Goal: Information Seeking & Learning: Learn about a topic

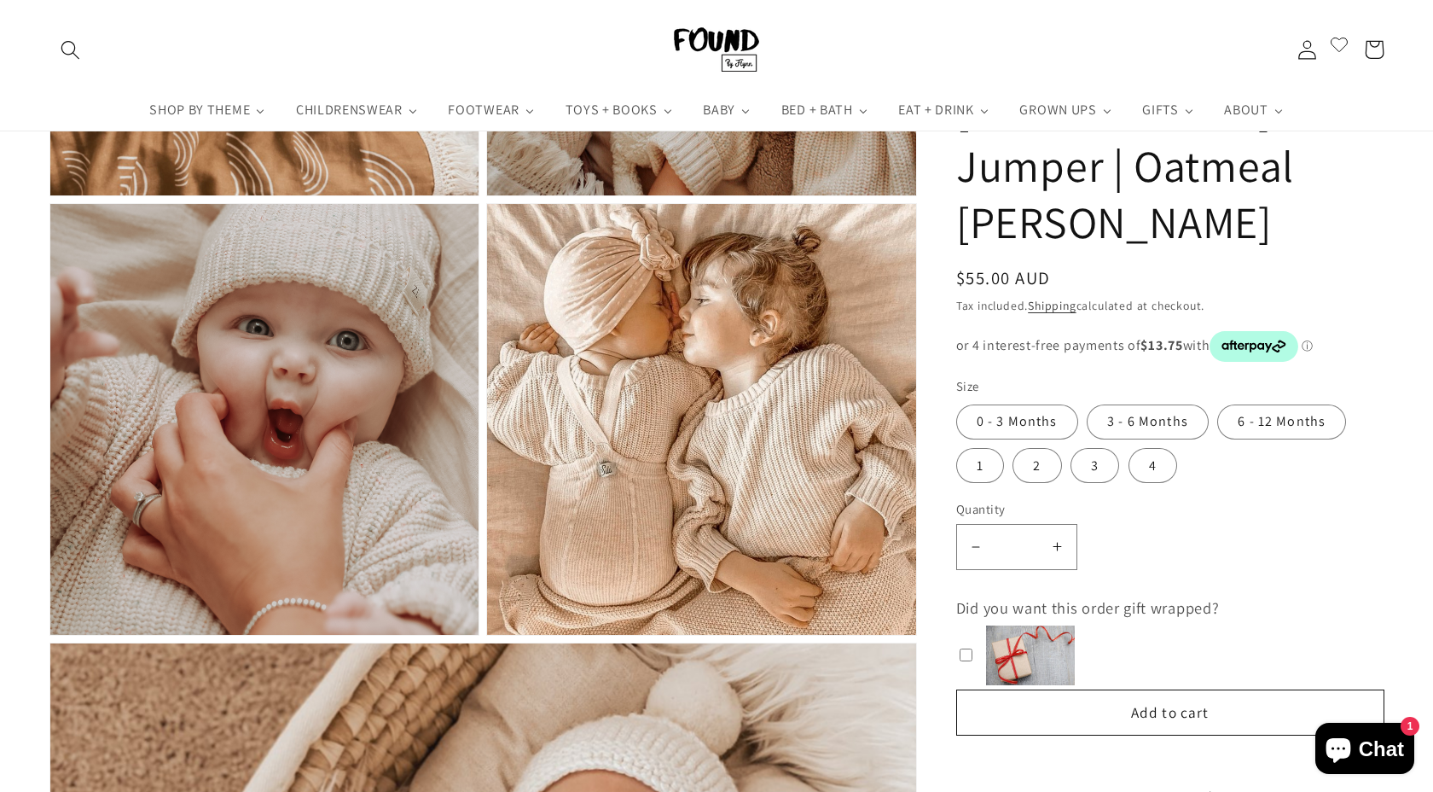
scroll to position [1744, 0]
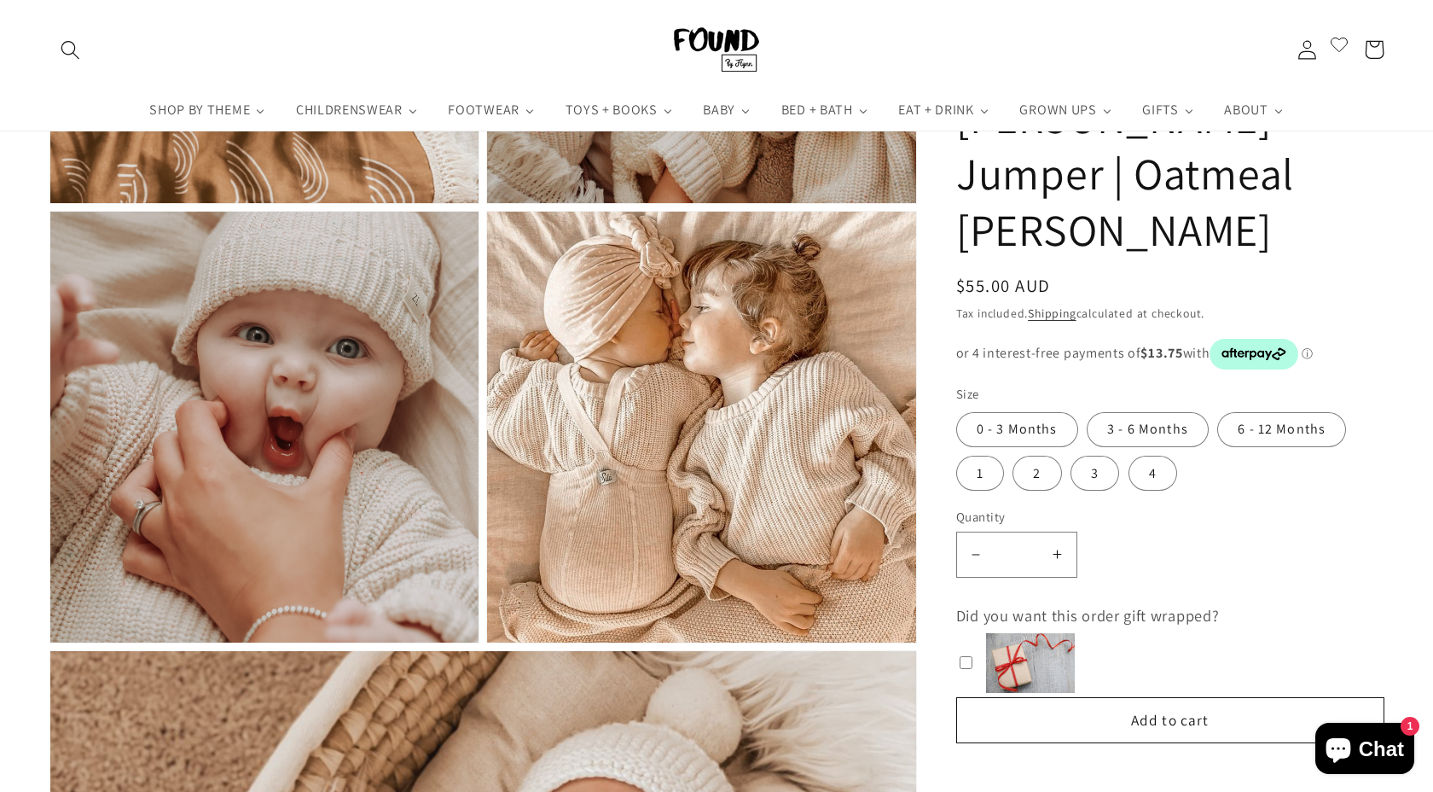
click at [0, 0] on slot "ⓘ" at bounding box center [0, 0] width 0 height 0
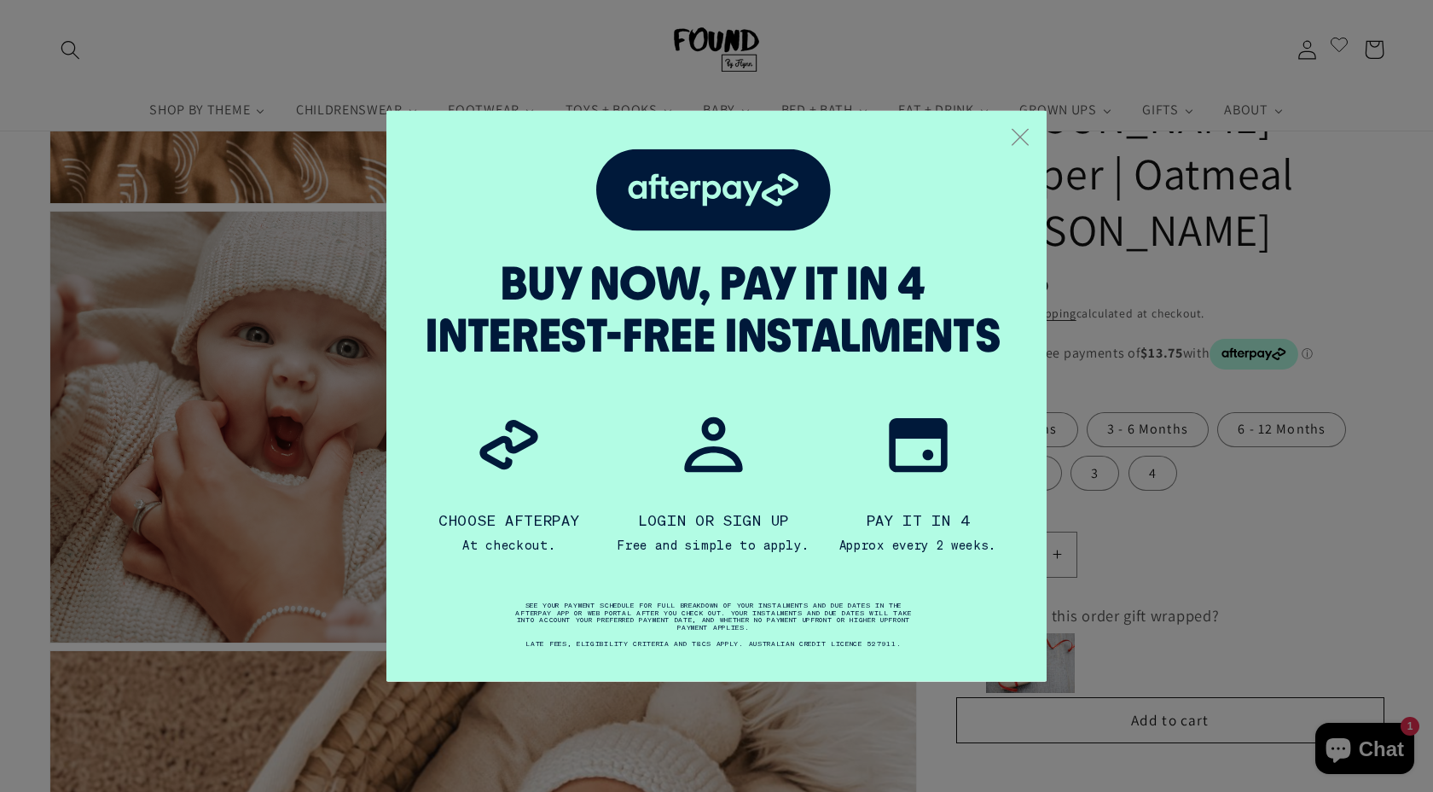
click at [1021, 132] on icon ".a { fill: none; stroke: #808284; stroke-linecap: round; stroke-linejoin: round…" at bounding box center [1020, 137] width 17 height 17
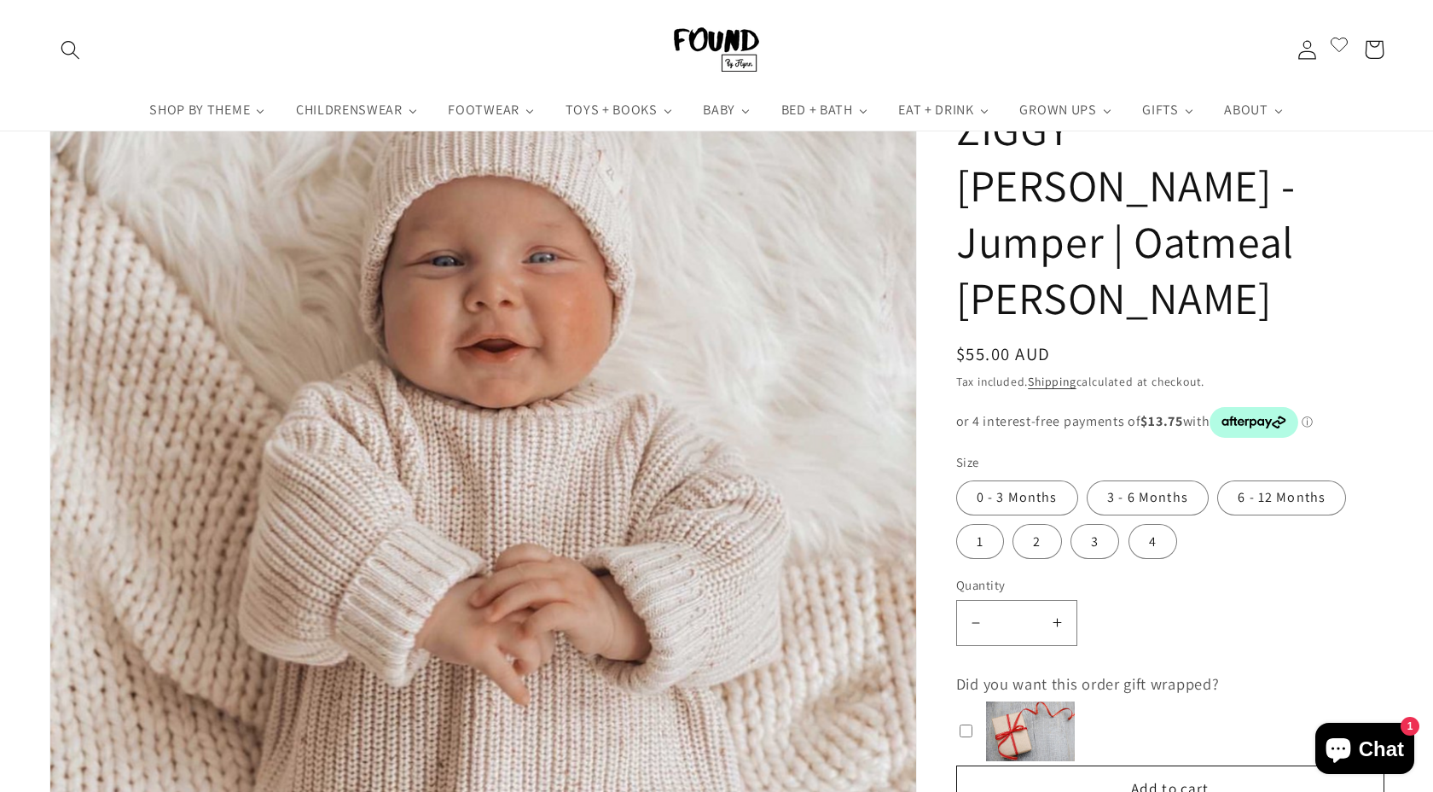
scroll to position [0, 0]
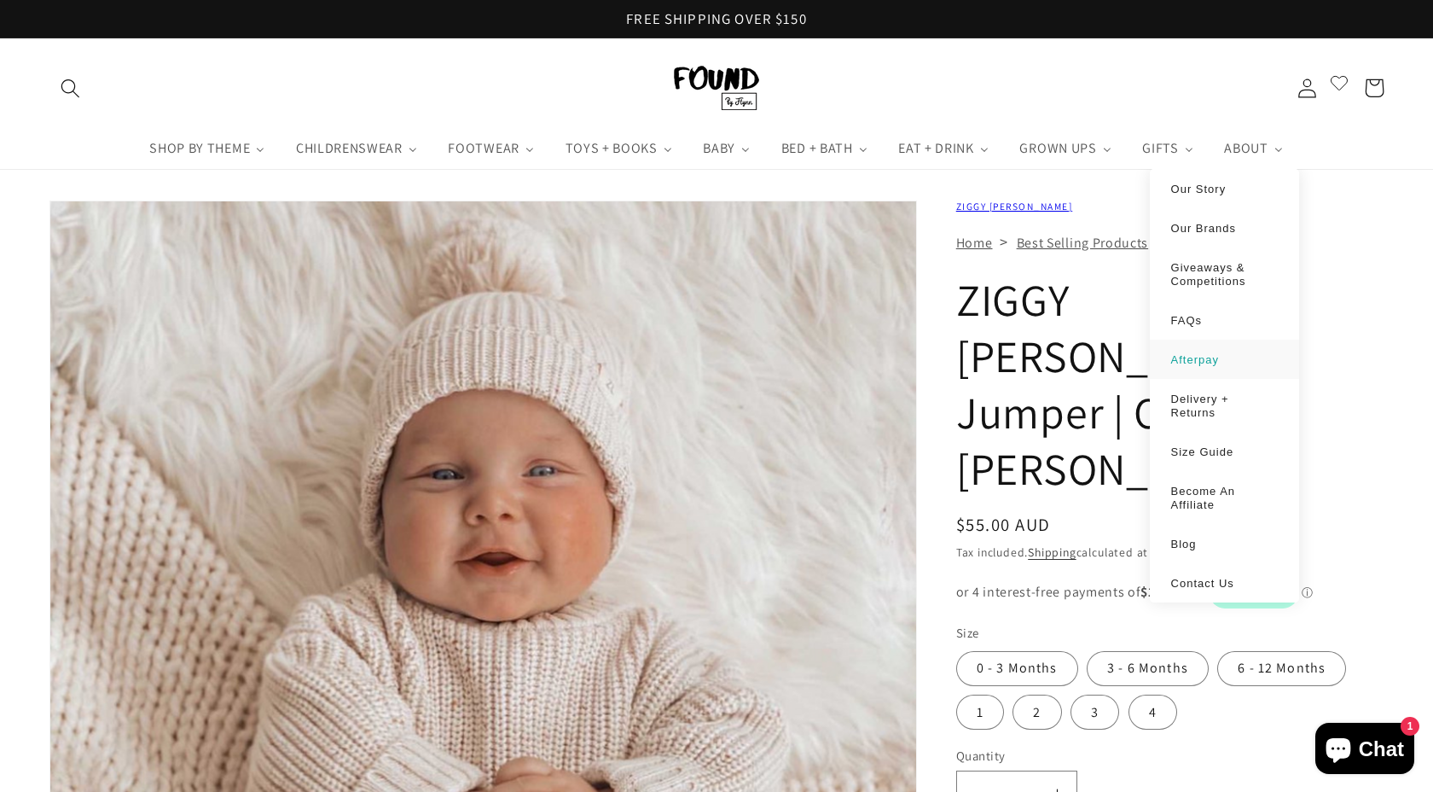
click at [1195, 366] on link "Afterpay" at bounding box center [1224, 359] width 115 height 14
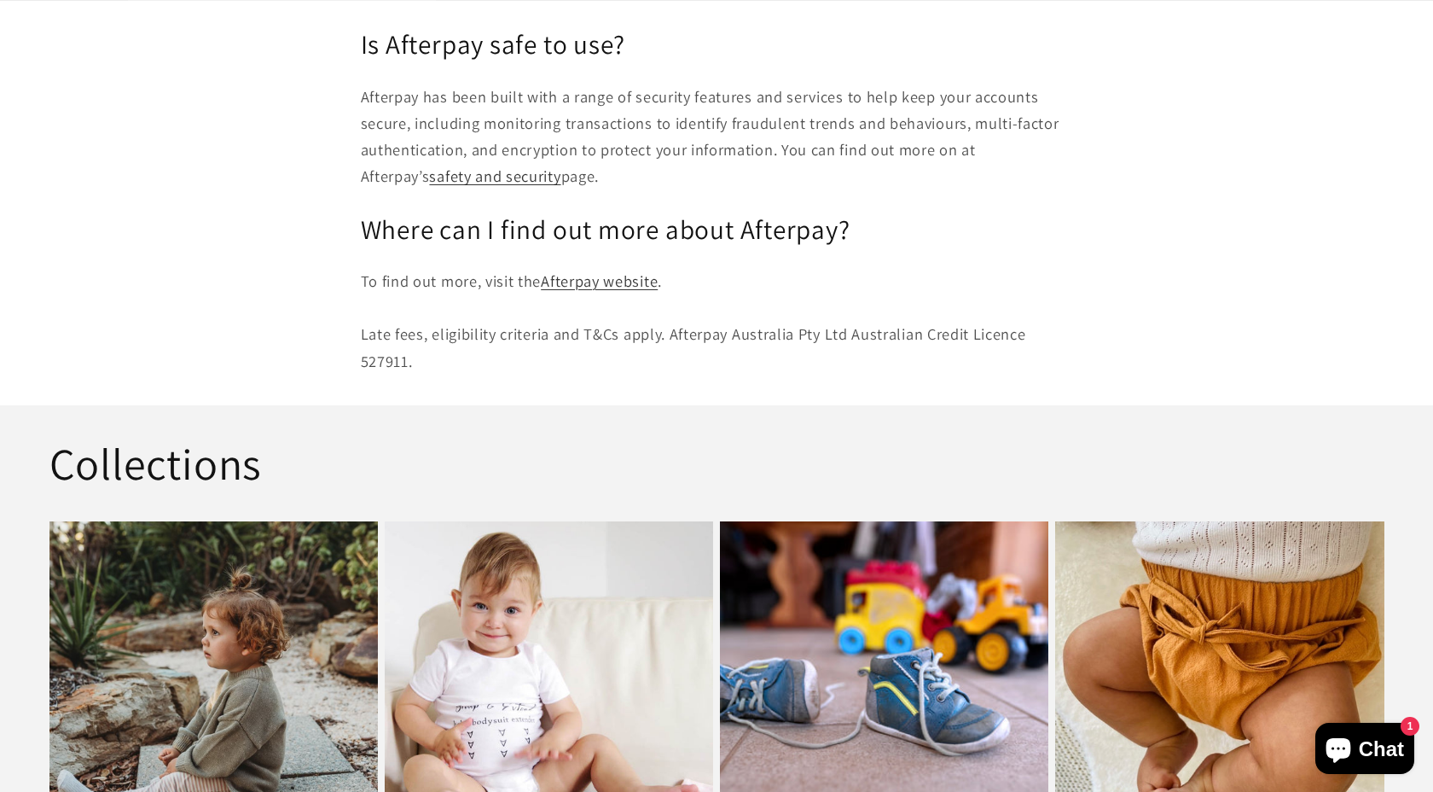
scroll to position [2543, 0]
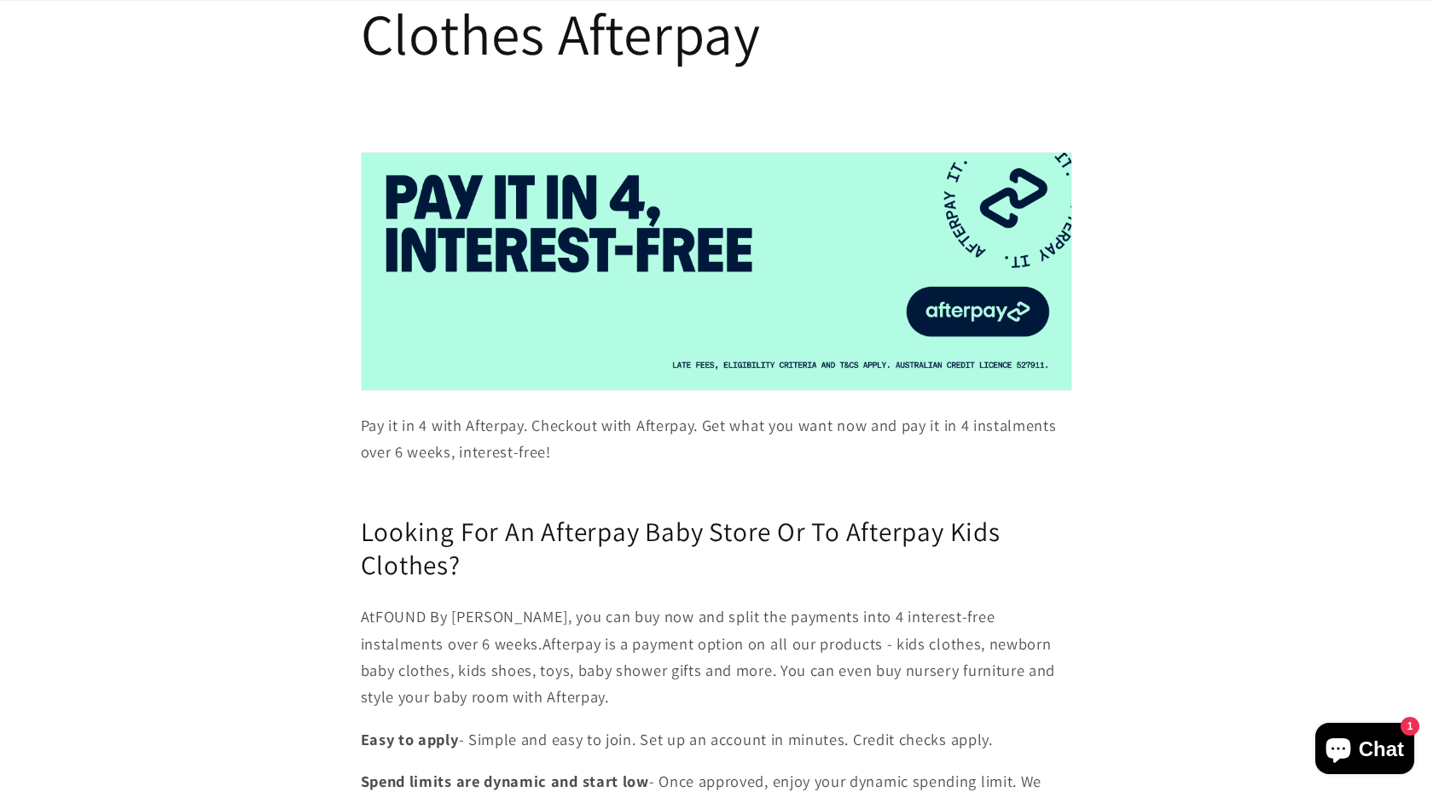
scroll to position [312, 0]
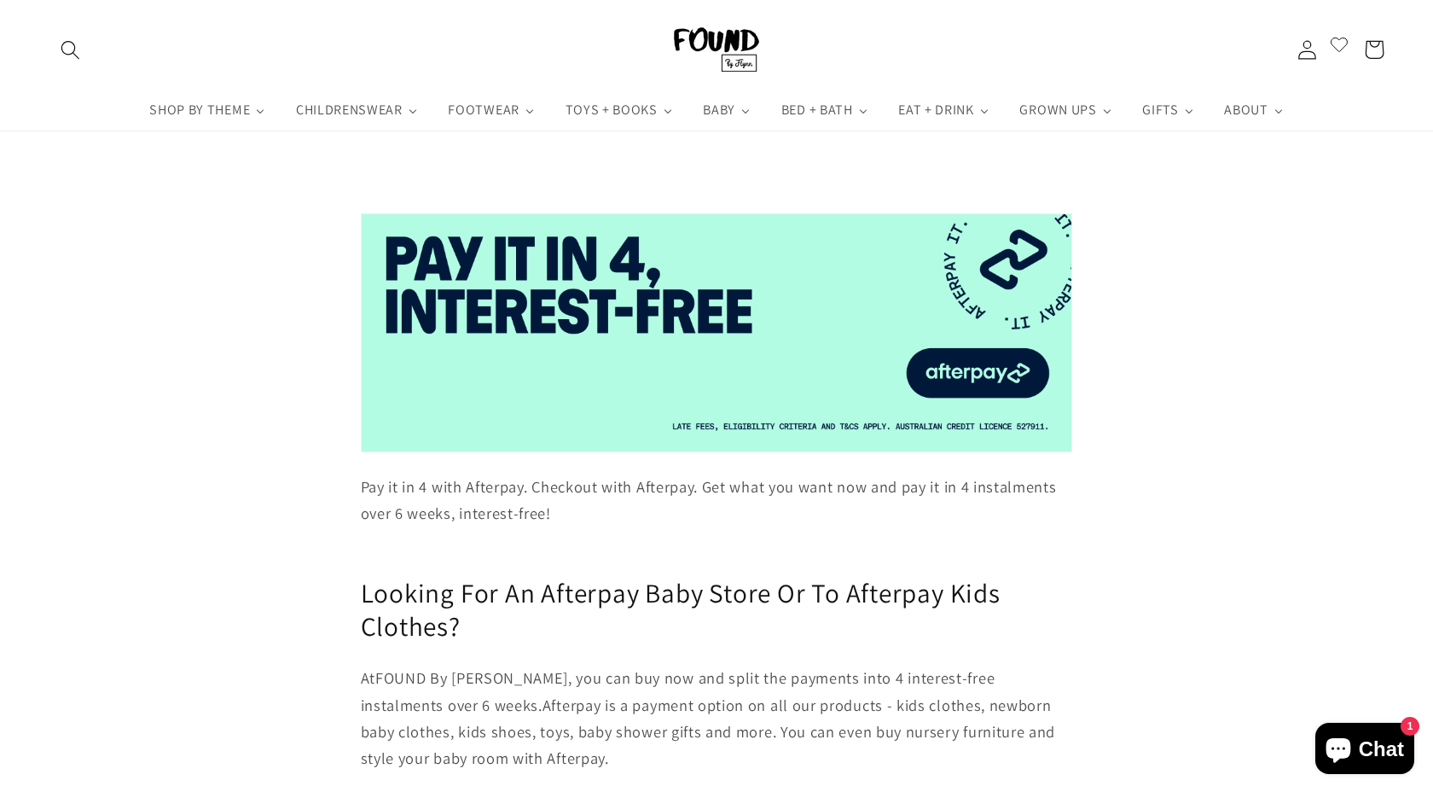
scroll to position [208, 0]
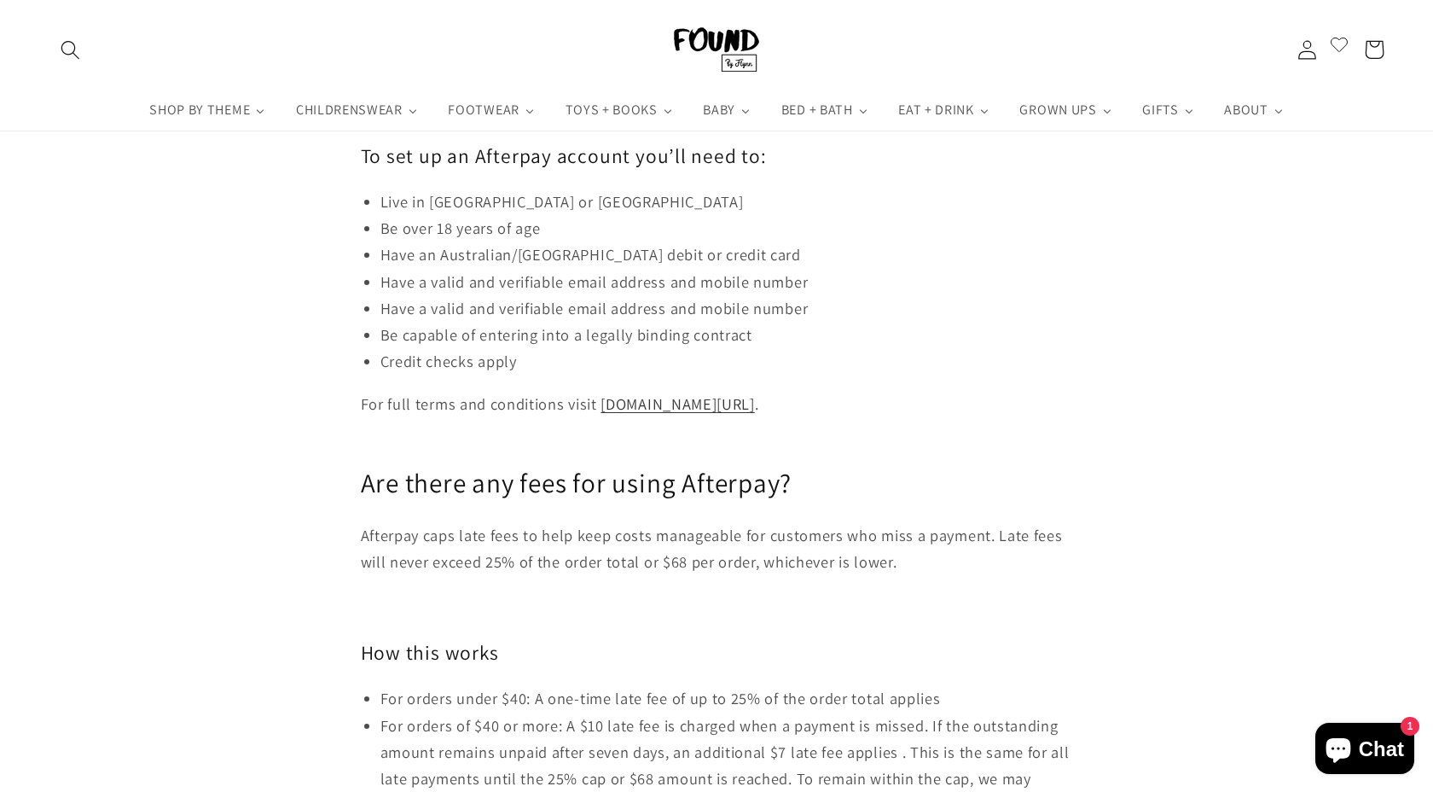
scroll to position [1662, 0]
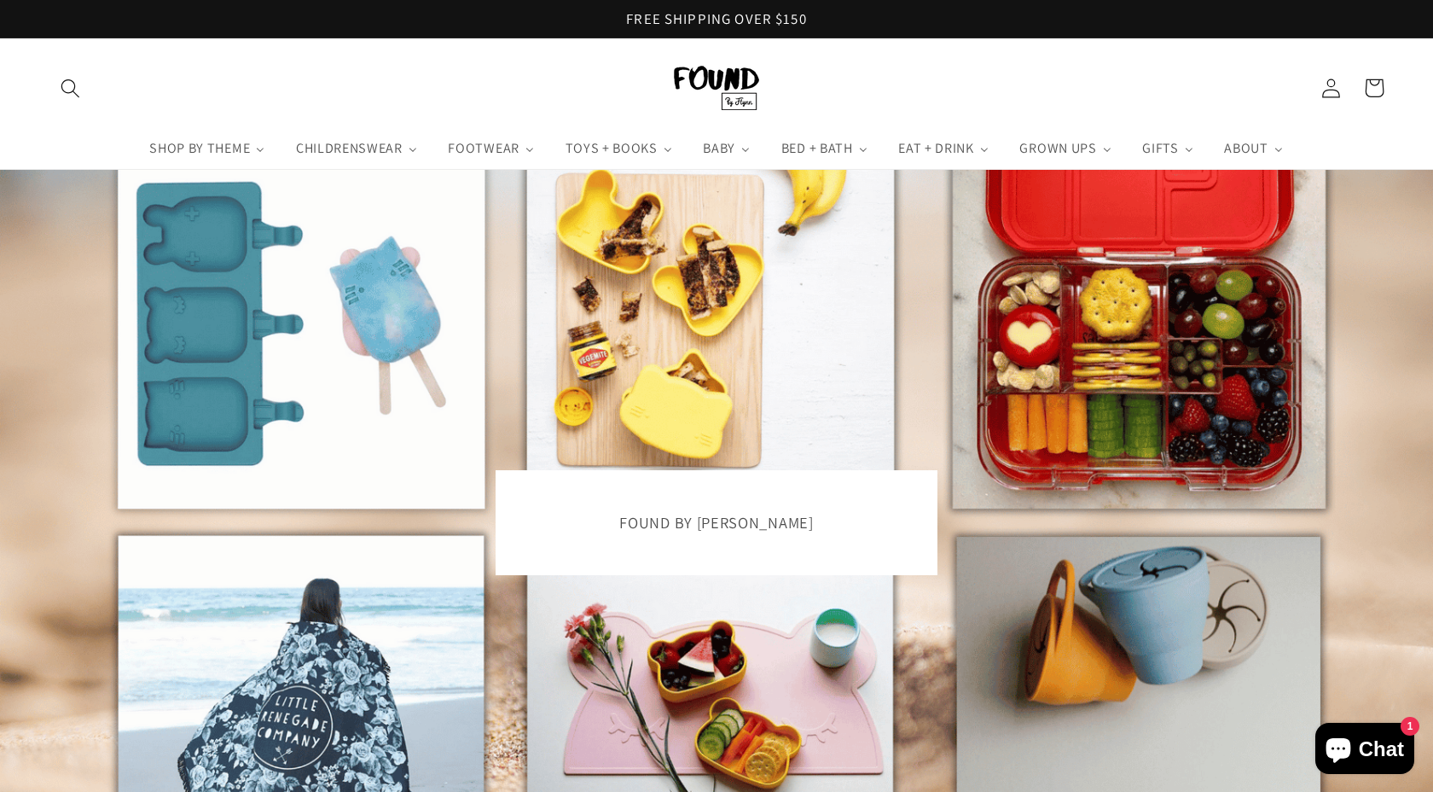
click at [64, 90] on use "Search" at bounding box center [70, 88] width 18 height 18
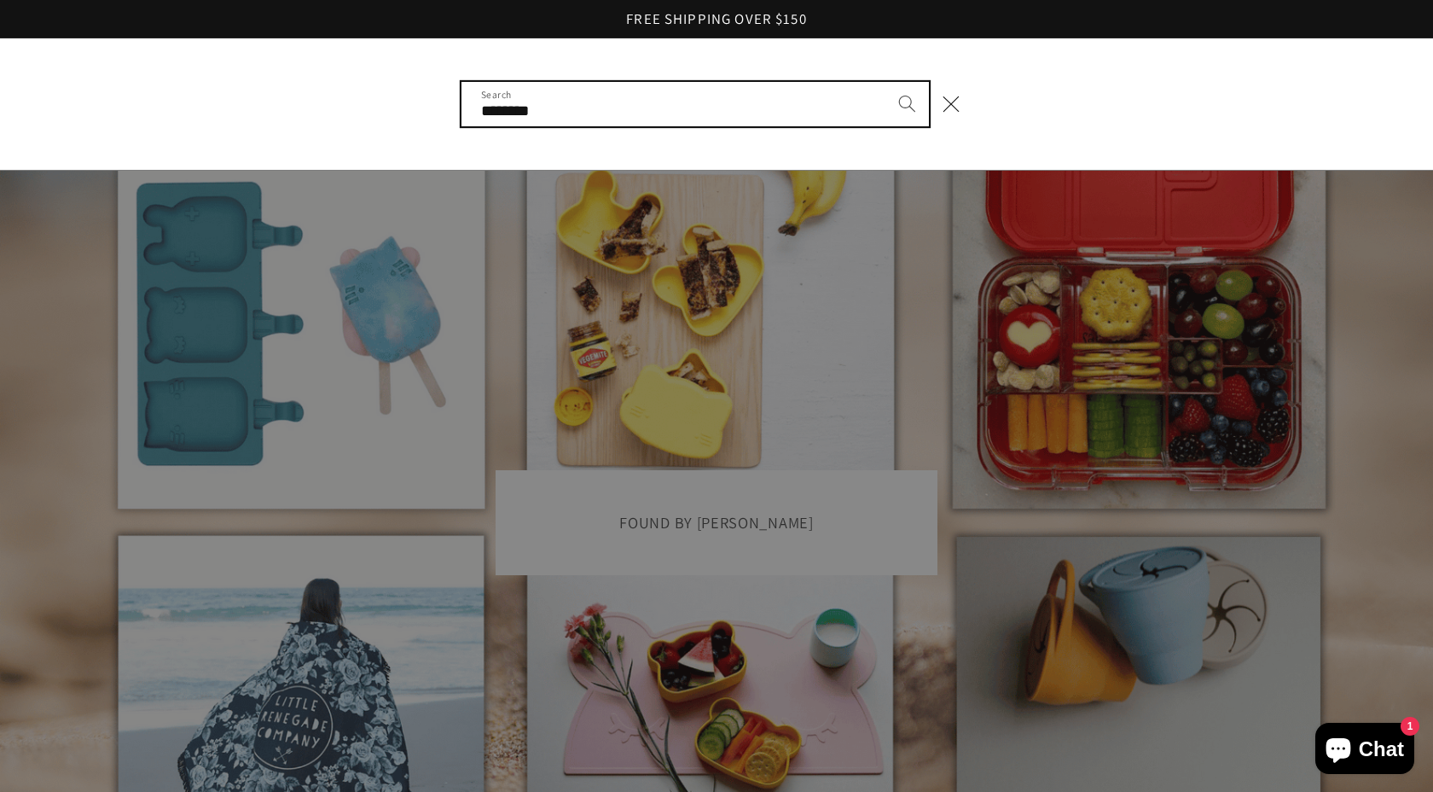
type input "********"
click at [886, 82] on button "Search" at bounding box center [908, 104] width 44 height 44
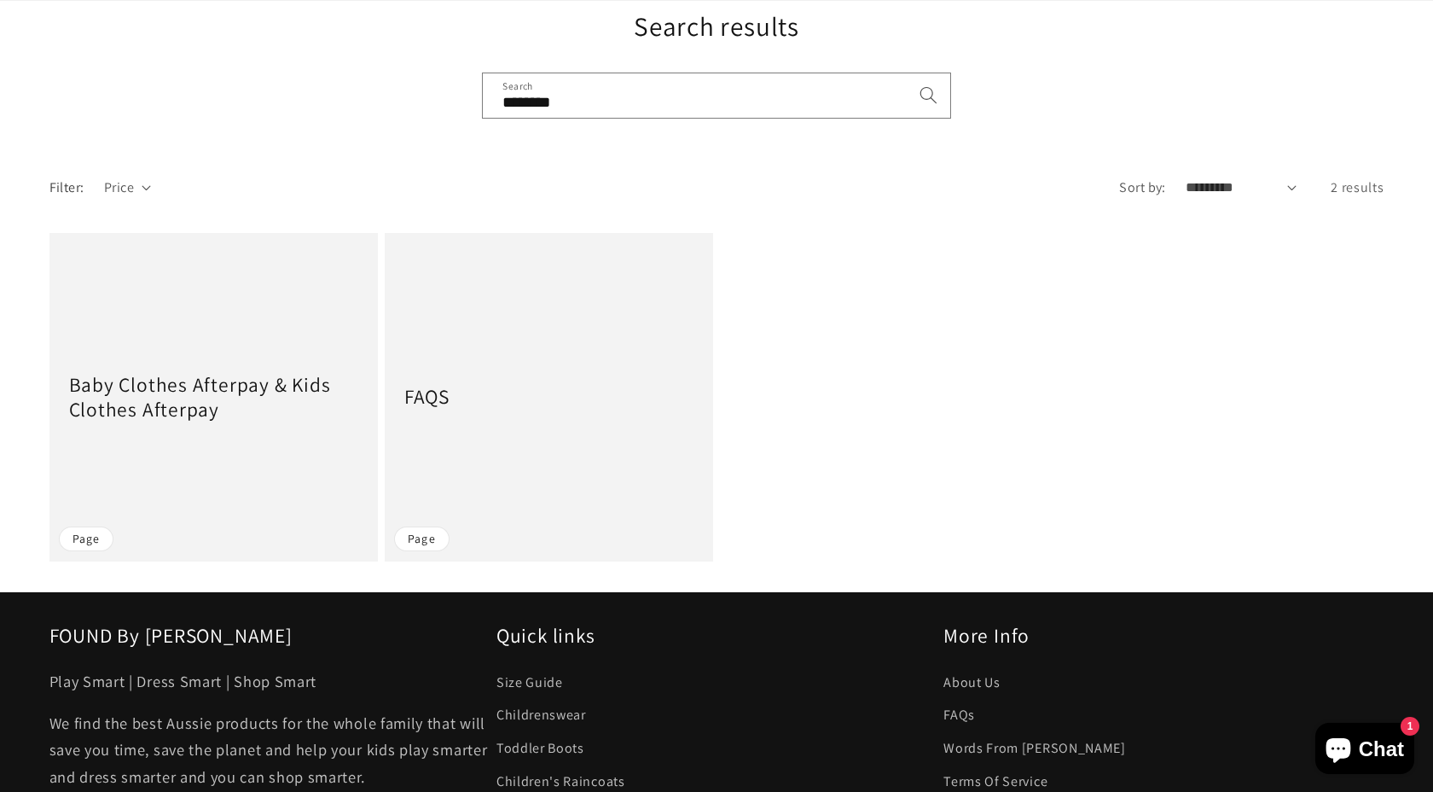
scroll to position [218, 0]
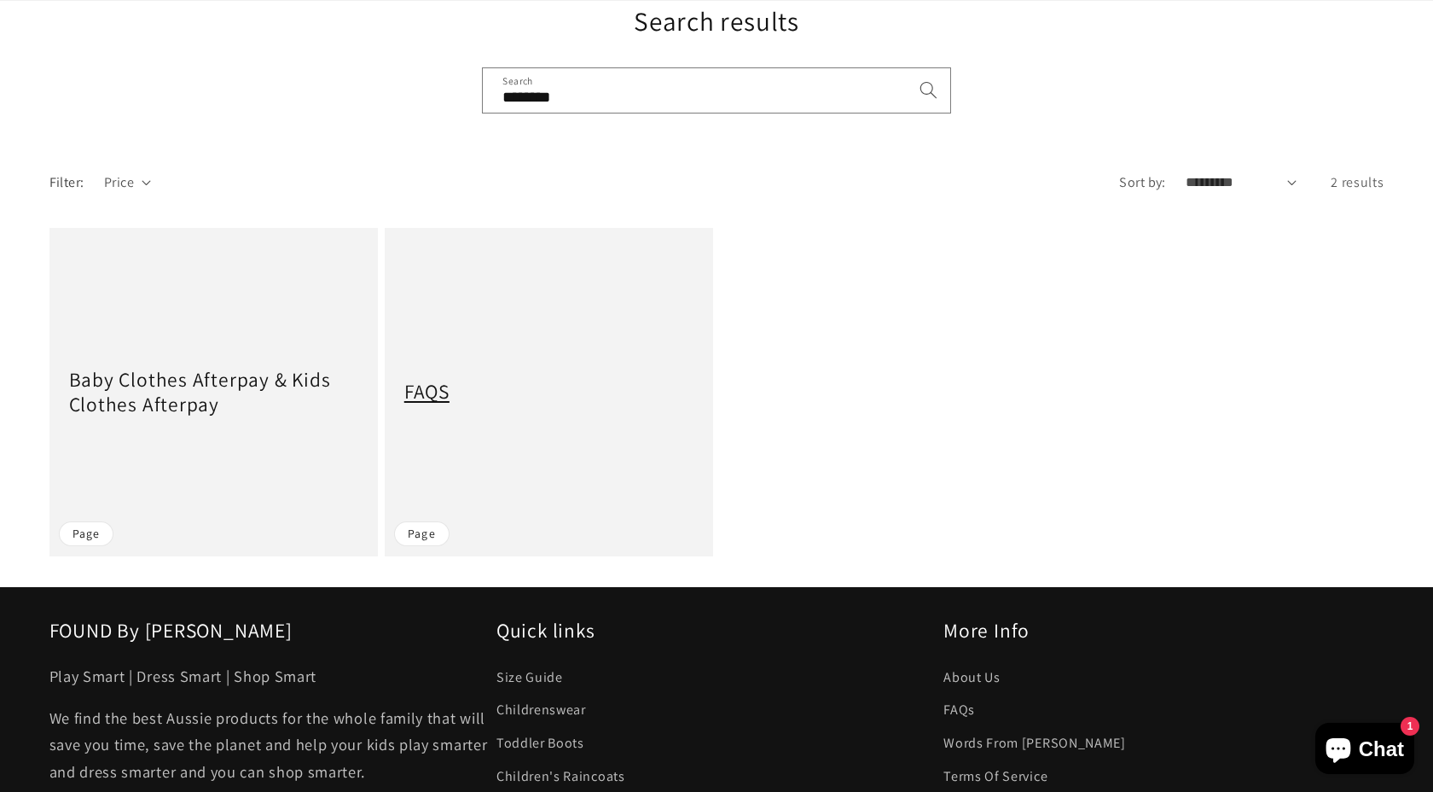
click at [427, 398] on link "FAQS" at bounding box center [548, 392] width 289 height 26
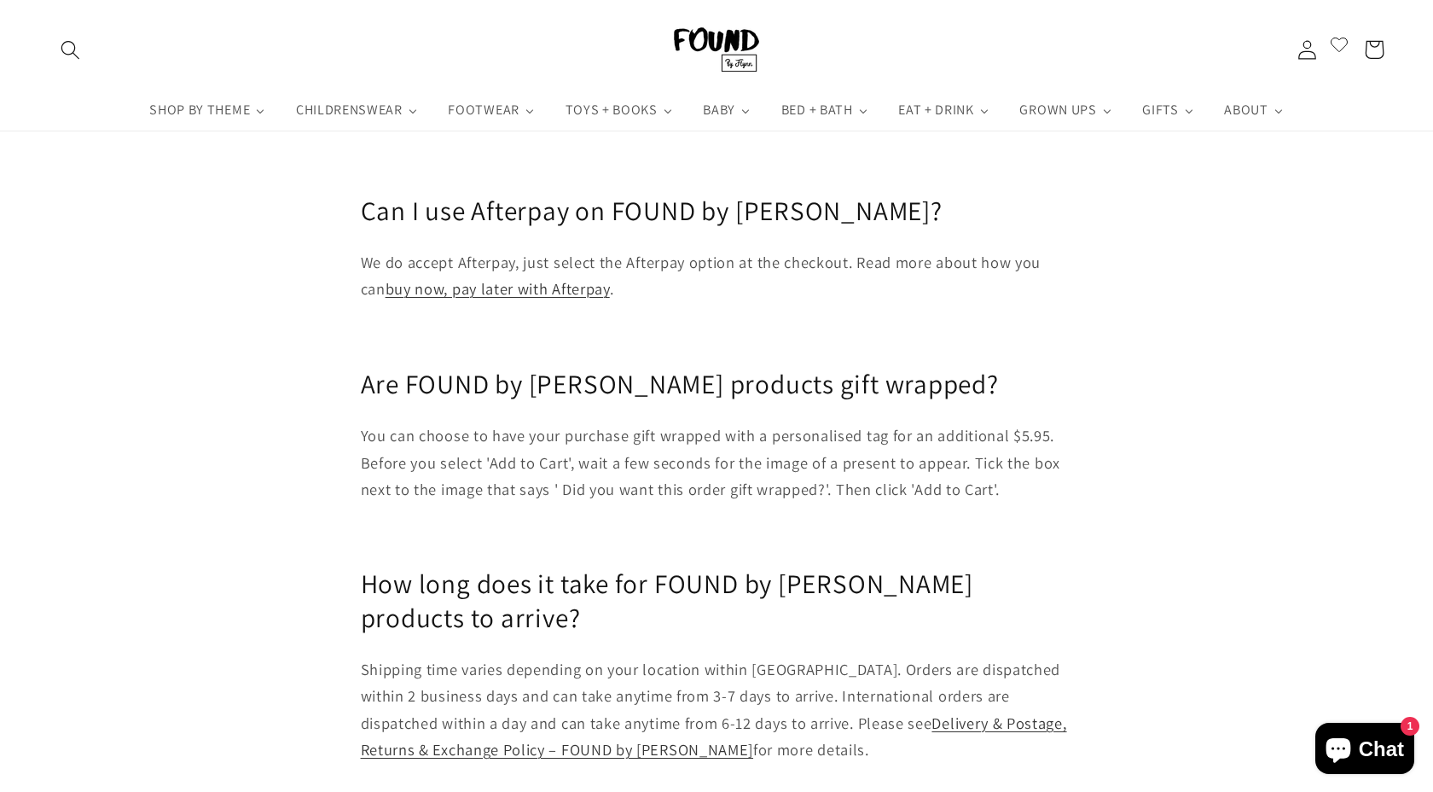
scroll to position [796, 0]
click at [1180, 335] on li "Afterpay" at bounding box center [1224, 320] width 149 height 39
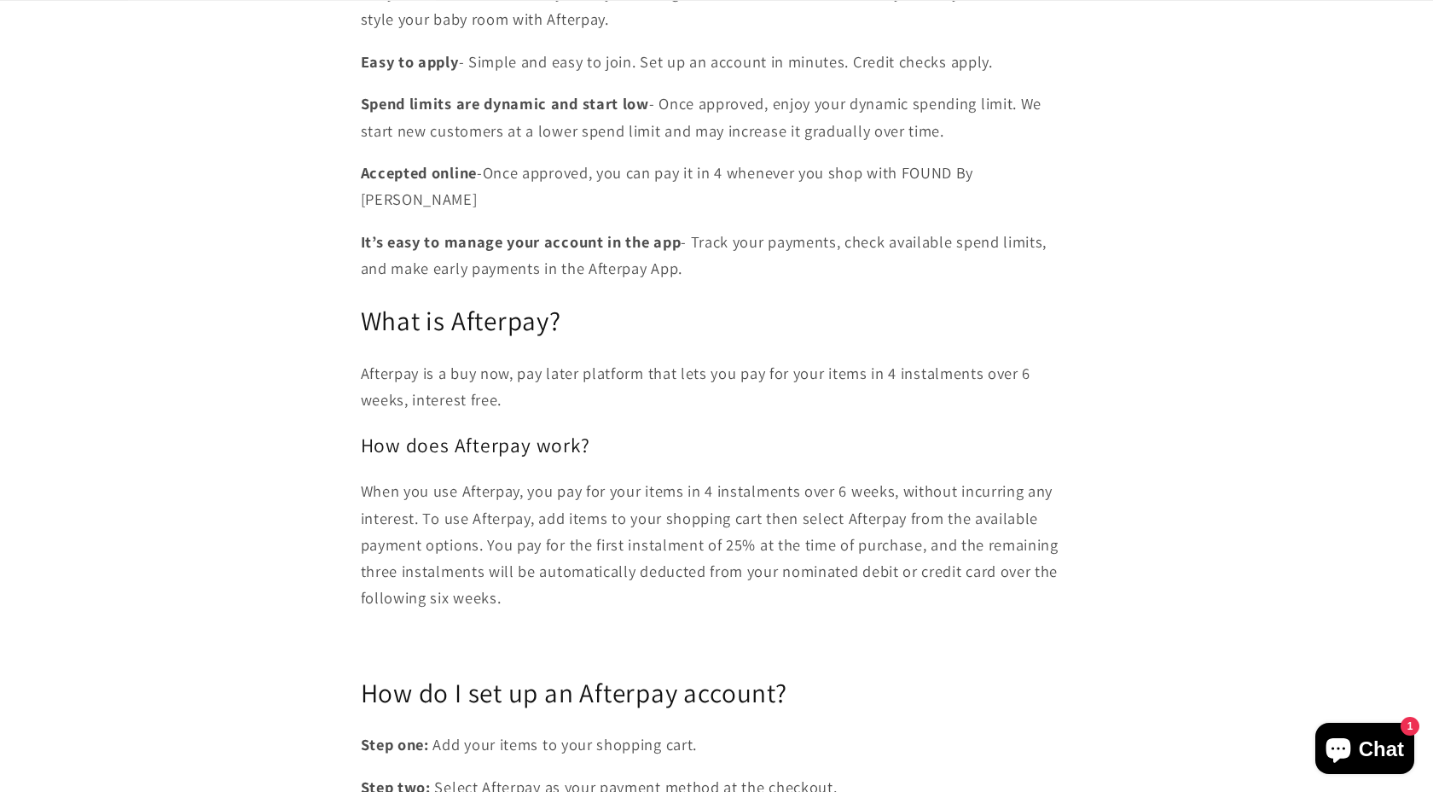
scroll to position [807, 0]
